Goal: Obtain resource: Download file/media

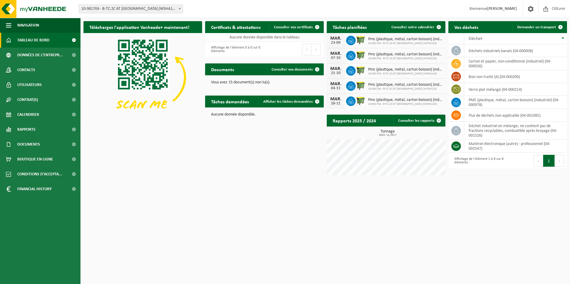
click at [180, 6] on span at bounding box center [180, 9] width 6 height 8
click at [179, 8] on b at bounding box center [180, 8] width 2 height 1
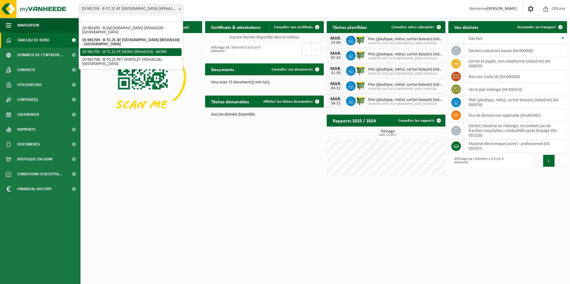
select select "162141"
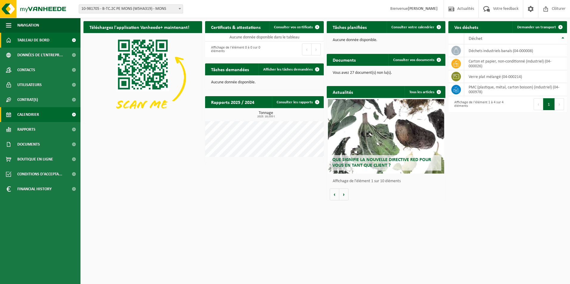
click at [72, 114] on span at bounding box center [73, 114] width 13 height 15
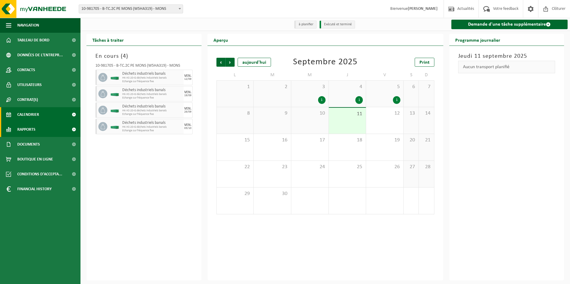
click at [30, 127] on span "Rapports" at bounding box center [26, 129] width 18 height 15
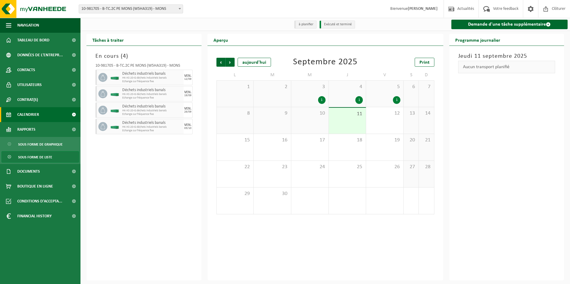
click at [49, 155] on span "Sous forme de liste" at bounding box center [35, 157] width 34 height 11
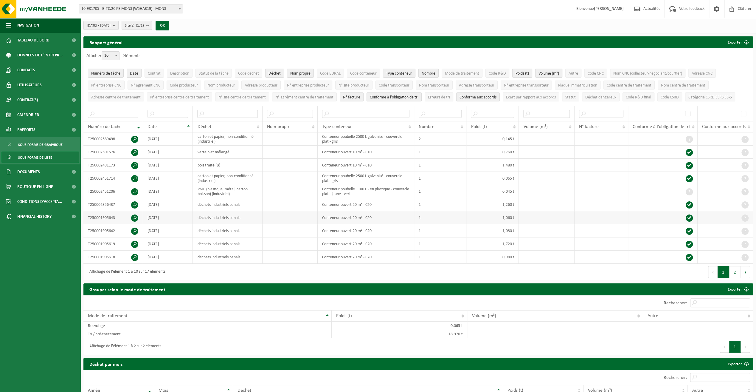
click at [135, 215] on span at bounding box center [134, 217] width 7 height 7
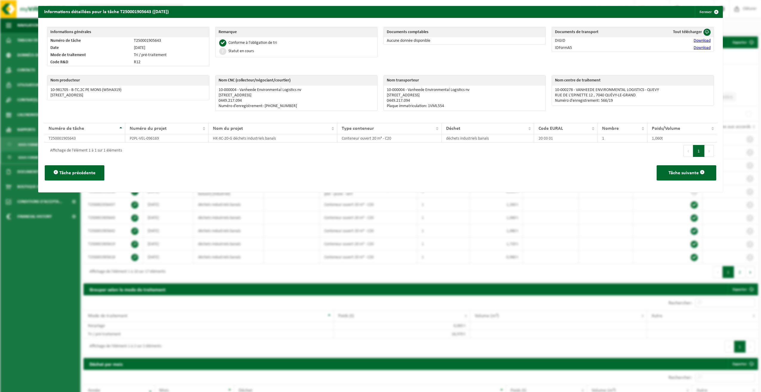
click at [565, 41] on link "Download" at bounding box center [701, 40] width 17 height 4
click at [565, 47] on link "Download" at bounding box center [701, 48] width 17 height 4
